Goal: Obtain resource: Obtain resource

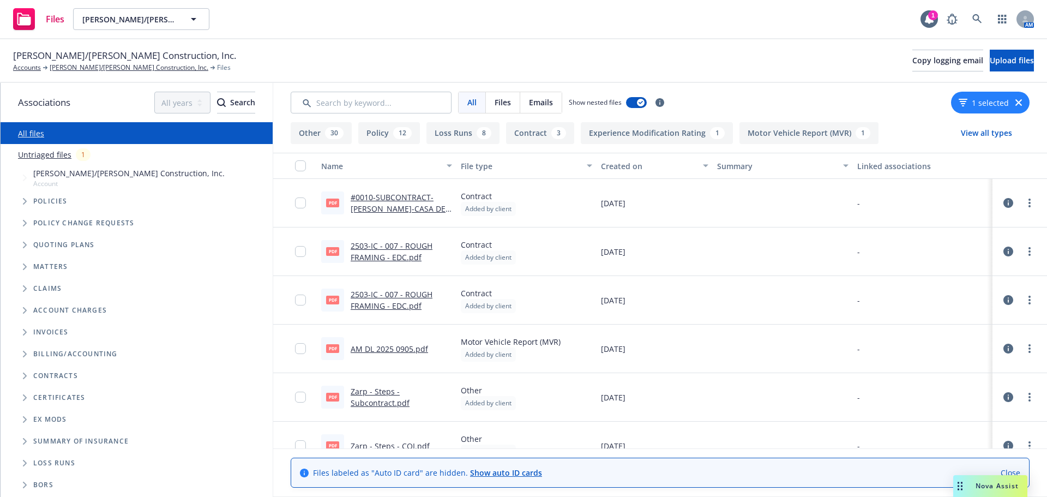
click at [395, 198] on link "#0010-SUBCONTRACT-[PERSON_NAME]-CASA DE LA [PERSON_NAME]-9-8-25-FRAMING & SIDIN…" at bounding box center [401, 214] width 100 height 45
click at [385, 209] on link "#0010-SUBCONTRACT-[PERSON_NAME]-CASA DE LA [PERSON_NAME]-9-8-25-FRAMING & SIDIN…" at bounding box center [401, 214] width 100 height 45
